Goal: Task Accomplishment & Management: Use online tool/utility

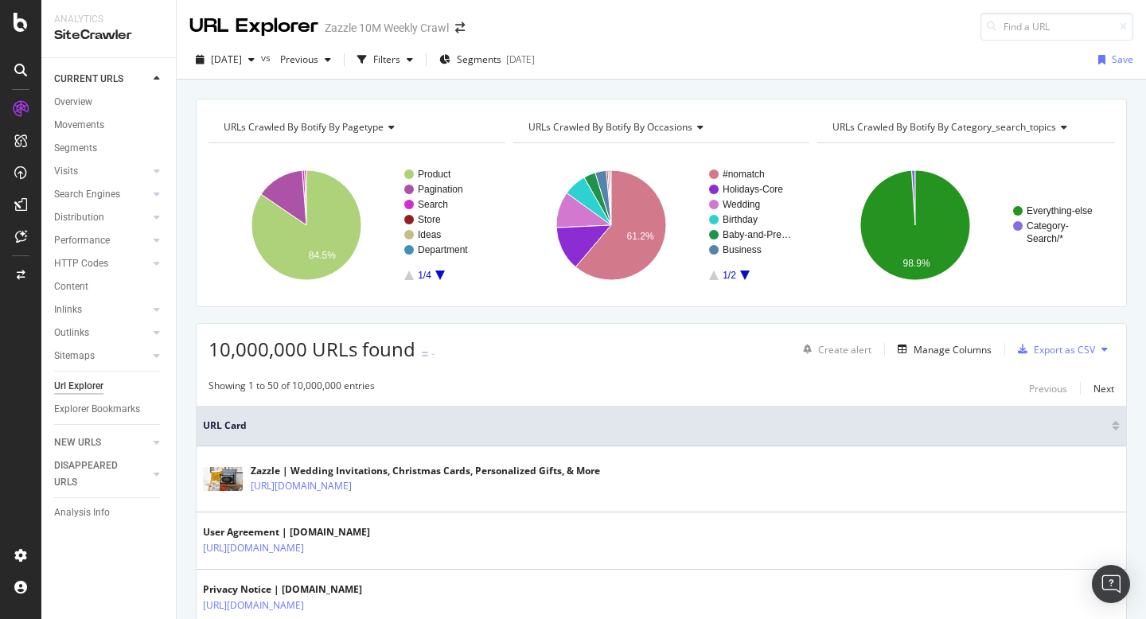
click at [640, 97] on div "URLs Crawled By Botify By pagetype Chart (by Value) Table Expand Export as CSV …" at bounding box center [661, 99] width 969 height 38
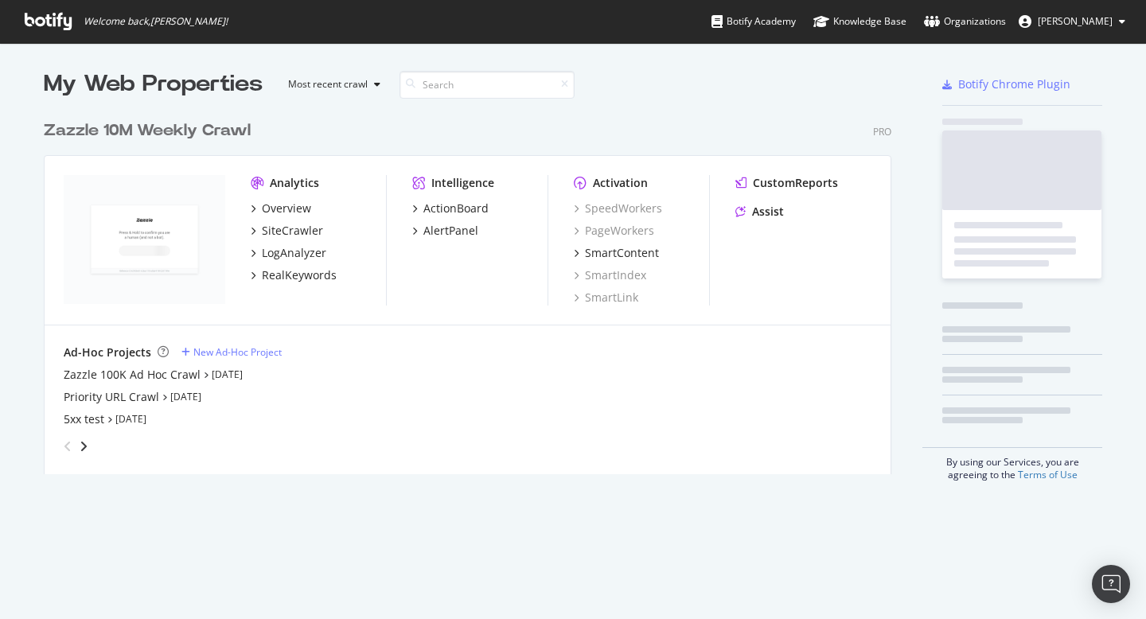
scroll to position [374, 860]
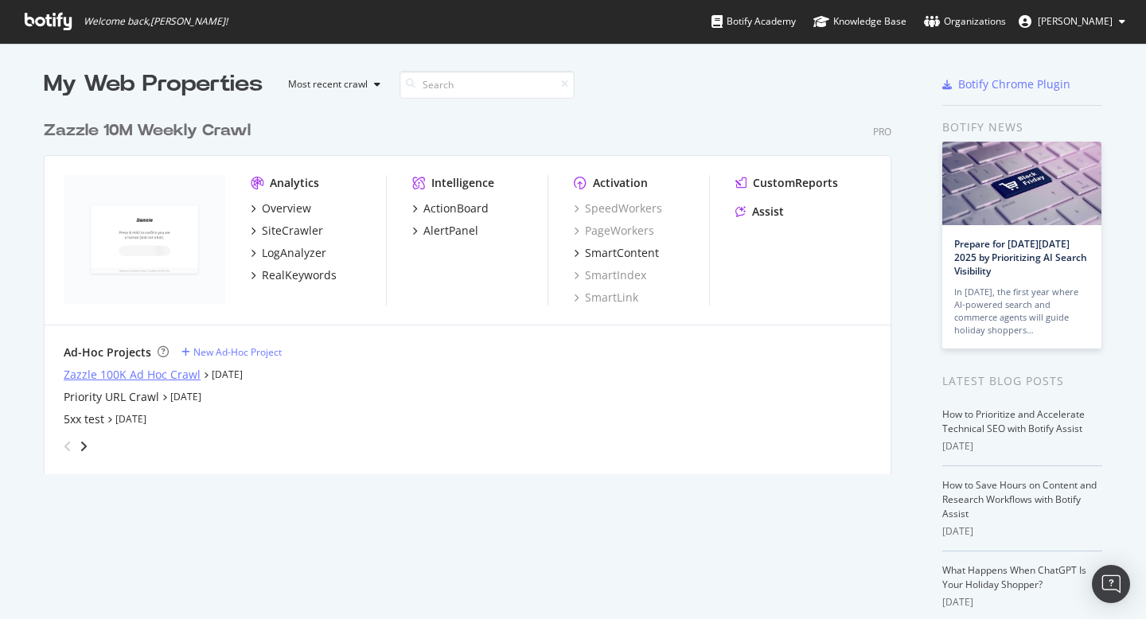
click at [185, 372] on div "Zazzle 100K Ad Hoc Crawl" at bounding box center [132, 375] width 137 height 16
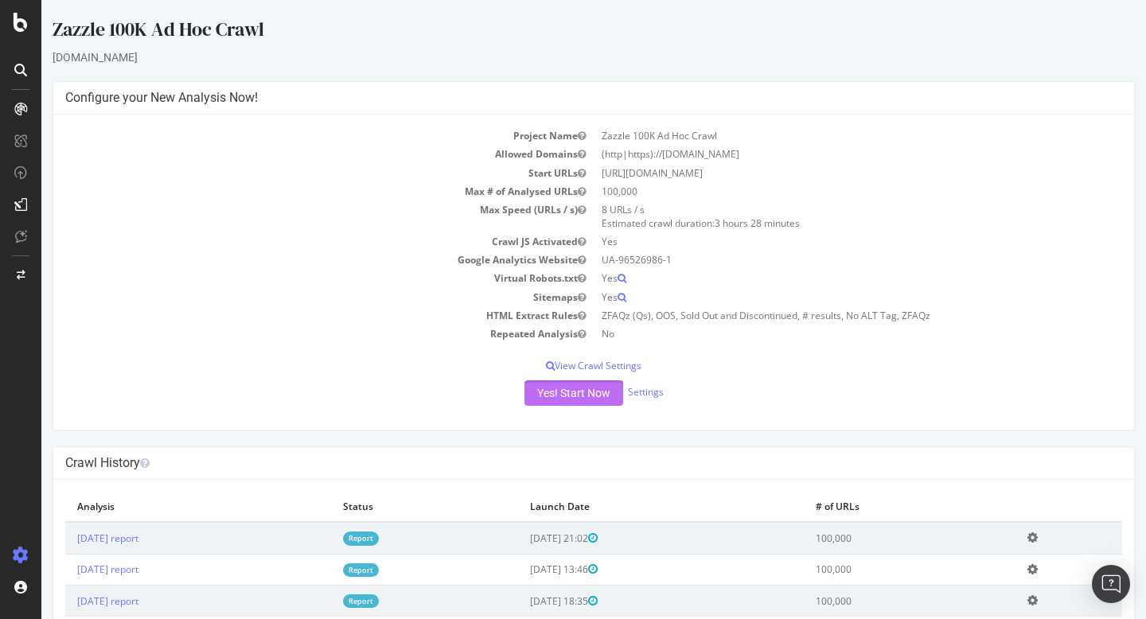
click at [590, 394] on button "Yes! Start Now" at bounding box center [573, 392] width 99 height 25
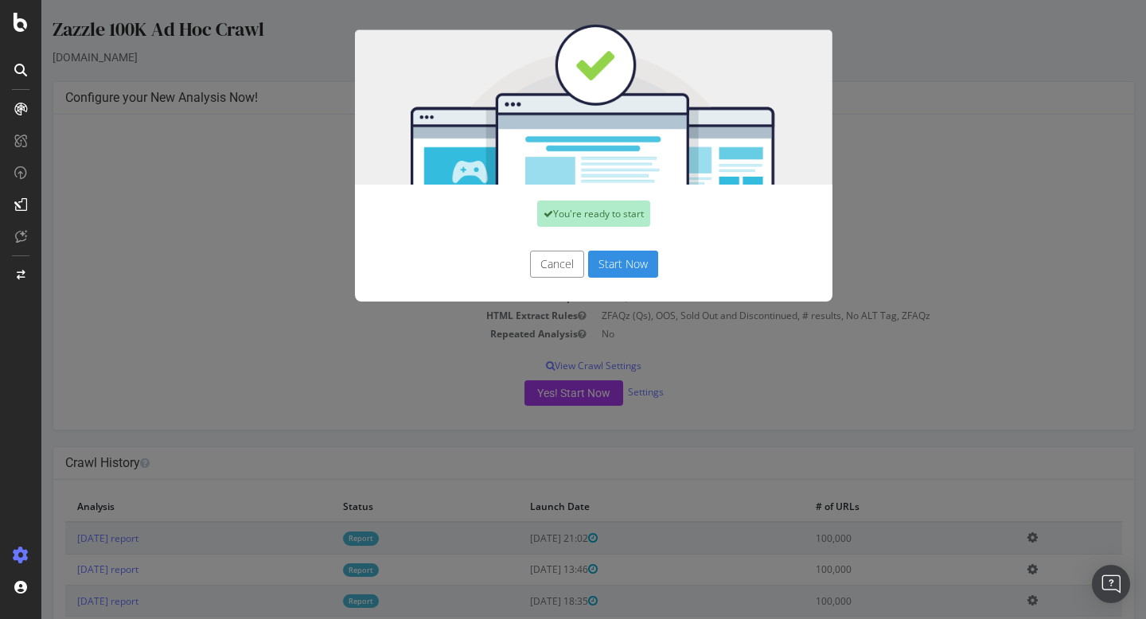
click at [598, 260] on button "Start Now" at bounding box center [623, 264] width 70 height 27
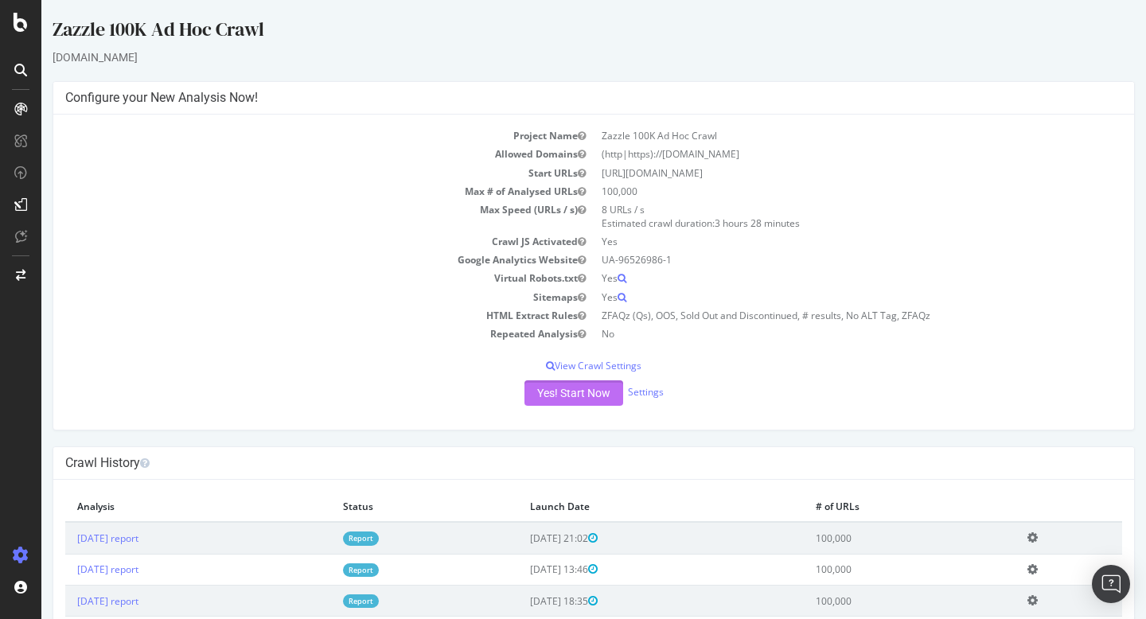
click at [603, 387] on button "Yes! Start Now" at bounding box center [573, 392] width 99 height 25
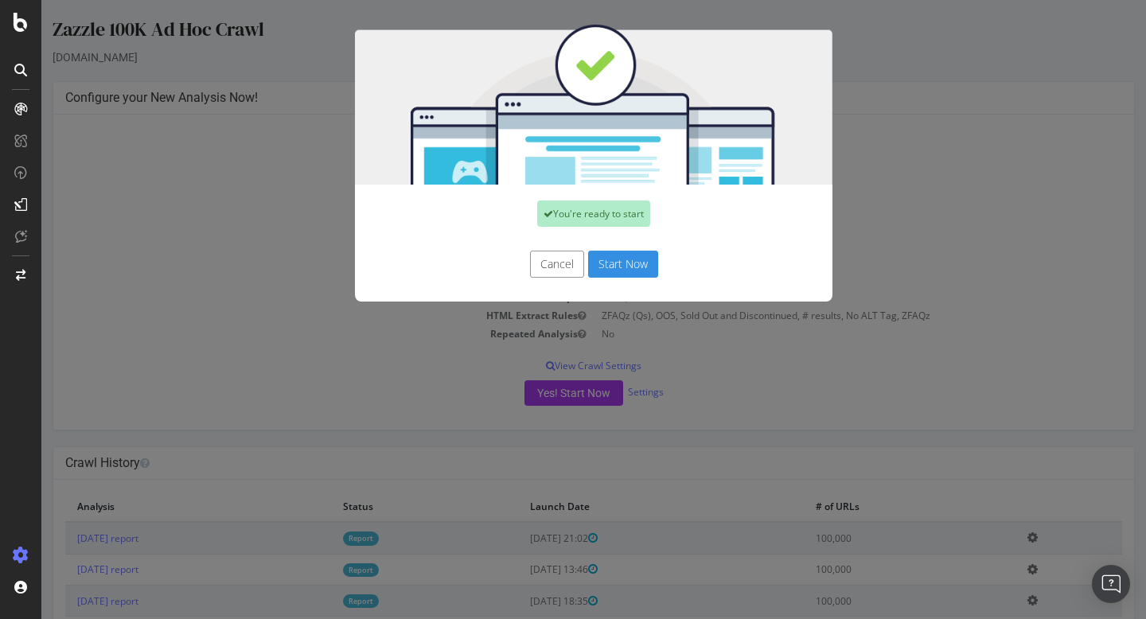
click at [606, 268] on button "Start Now" at bounding box center [623, 264] width 70 height 27
